Goal: Task Accomplishment & Management: Complete application form

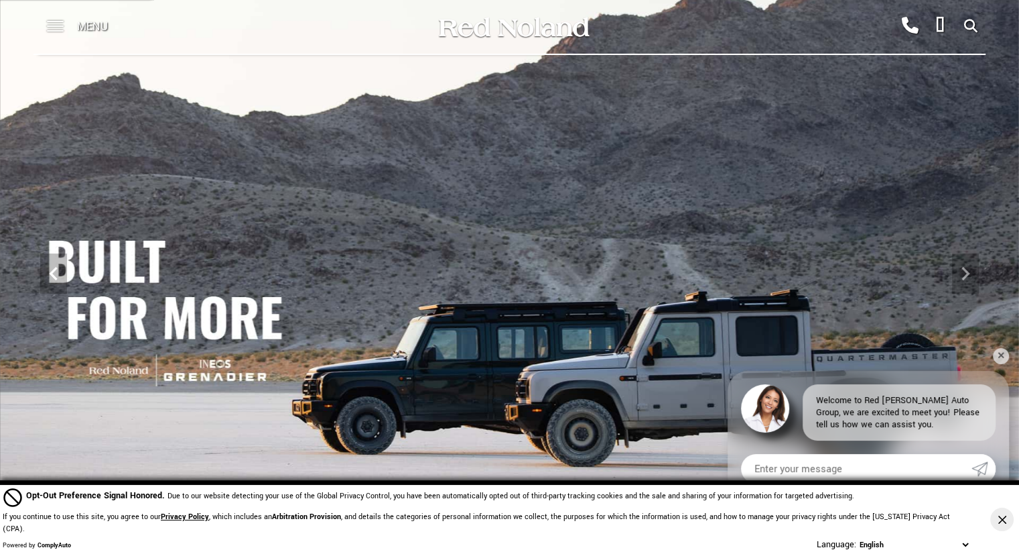
click at [50, 23] on span at bounding box center [55, 27] width 17 height 54
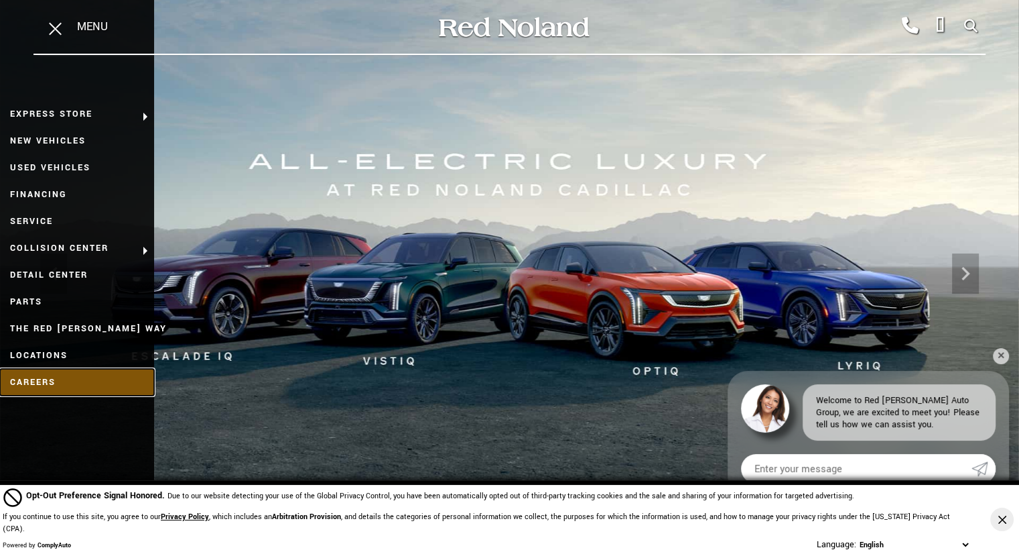
click at [12, 377] on link "Careers" at bounding box center [77, 382] width 154 height 27
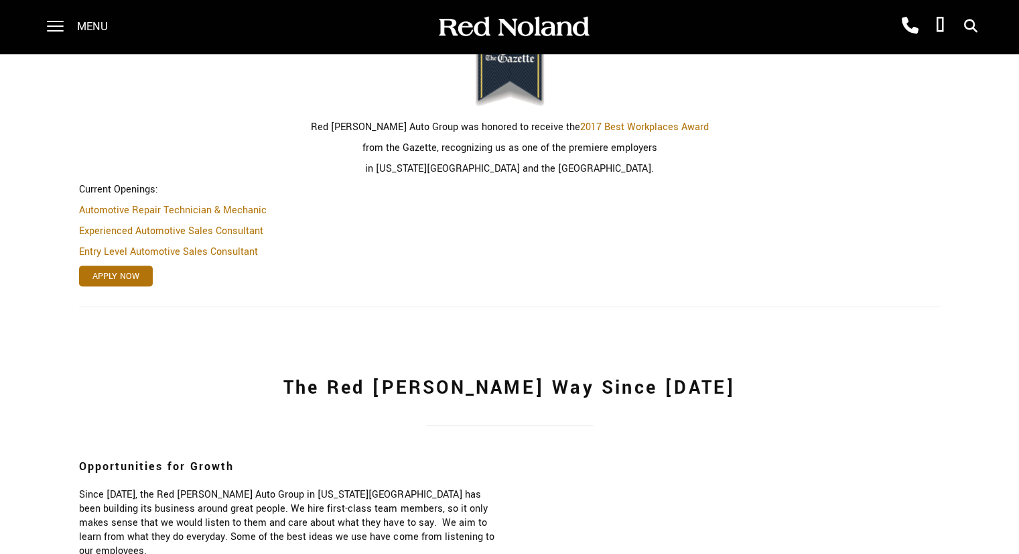
scroll to position [415, 0]
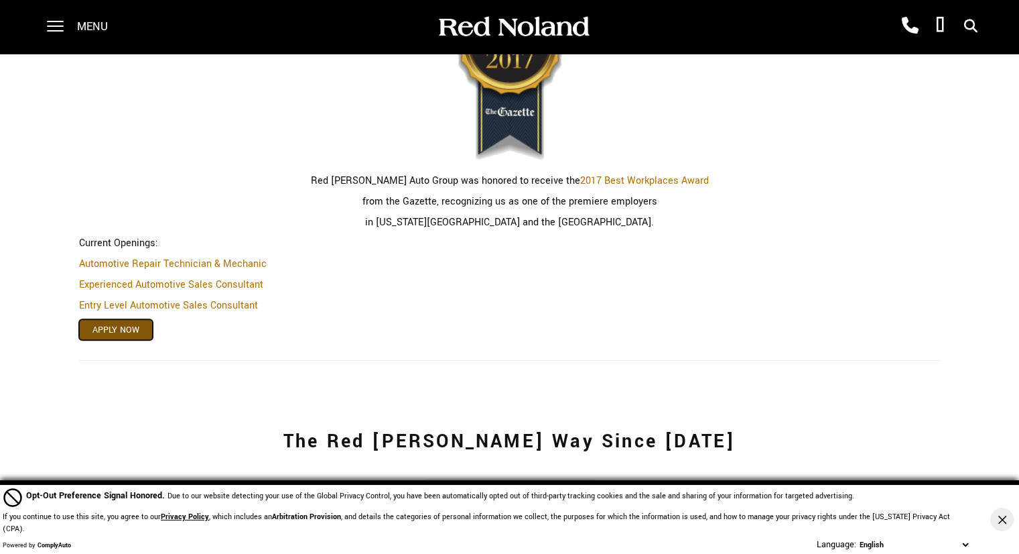
click at [127, 330] on link "Apply Now" at bounding box center [116, 329] width 74 height 21
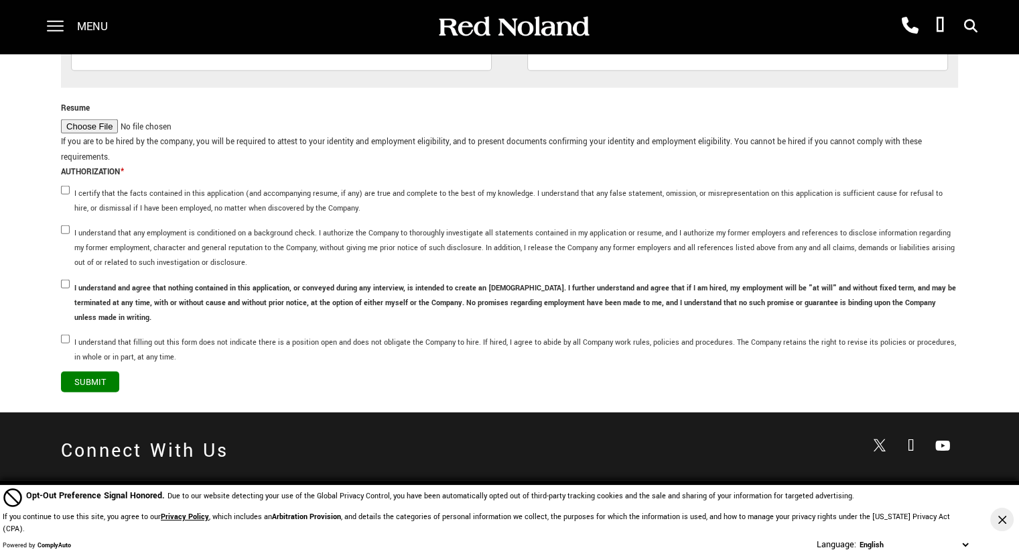
scroll to position [4021, 0]
